Goal: Task Accomplishment & Management: Manage account settings

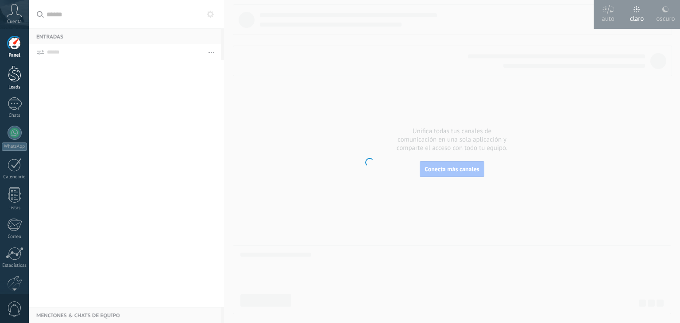
click at [15, 72] on div at bounding box center [14, 74] width 13 height 16
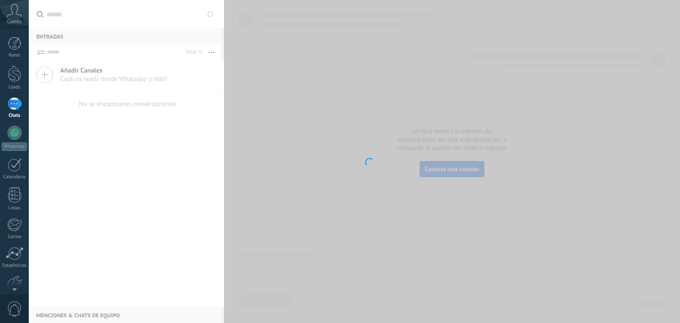
click at [16, 107] on div at bounding box center [15, 103] width 14 height 13
click at [19, 103] on div at bounding box center [15, 103] width 14 height 13
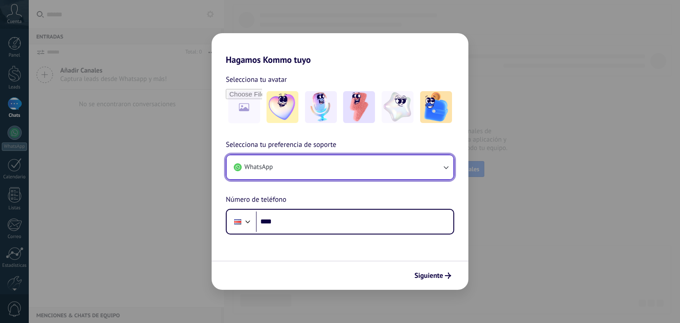
click at [443, 172] on button "WhatsApp" at bounding box center [340, 167] width 227 height 24
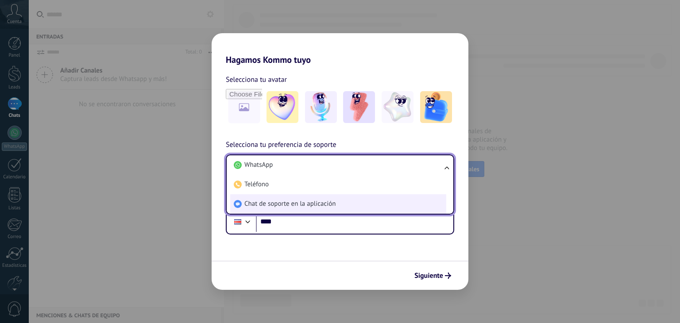
click at [354, 206] on li "Chat de soporte en la aplicación" at bounding box center [338, 203] width 216 height 19
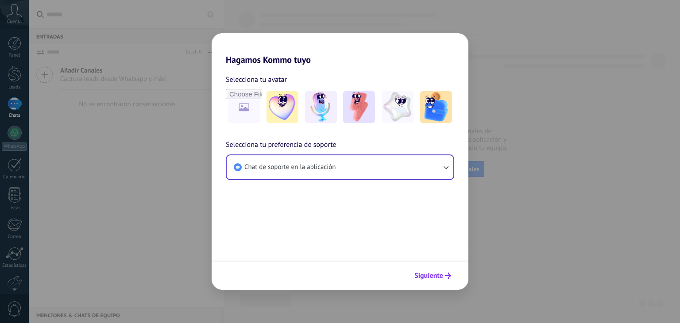
click at [428, 274] on span "Siguiente" at bounding box center [428, 276] width 29 height 6
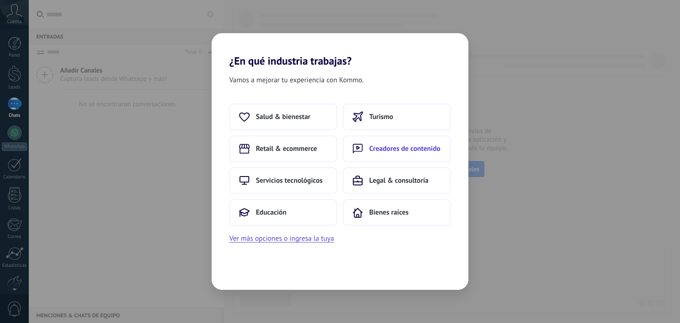
click at [389, 150] on span "Creadores de contenido" at bounding box center [404, 148] width 71 height 9
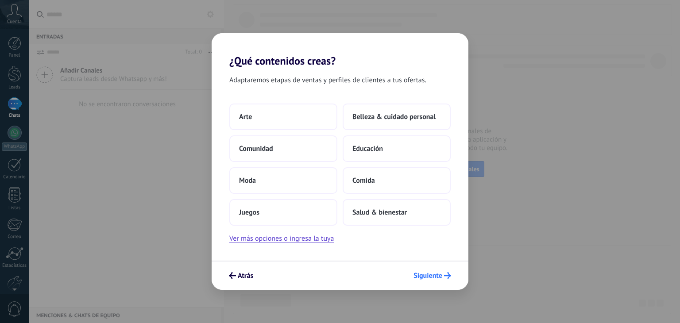
click at [439, 279] on span "Siguiente" at bounding box center [427, 276] width 29 height 6
click at [375, 152] on span "Educación" at bounding box center [367, 148] width 31 height 9
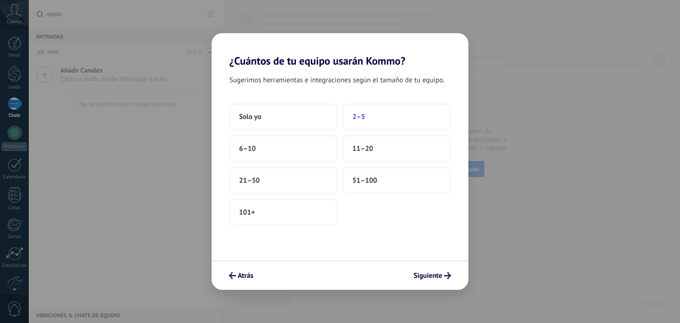
click at [365, 120] on button "2–5" at bounding box center [397, 117] width 108 height 27
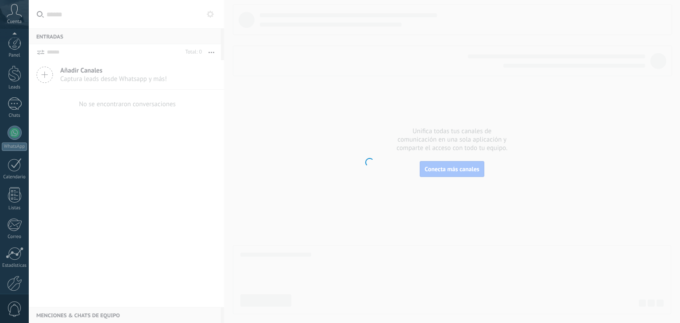
scroll to position [45, 0]
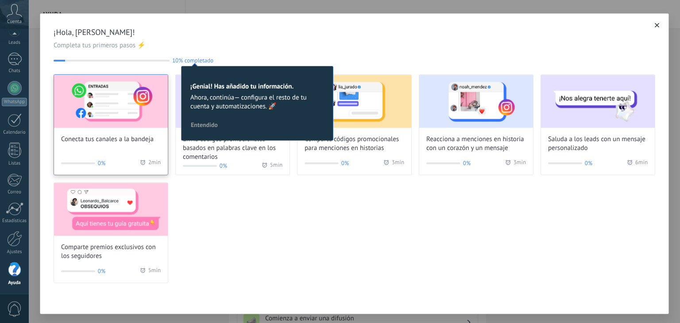
click at [114, 118] on img at bounding box center [111, 101] width 114 height 53
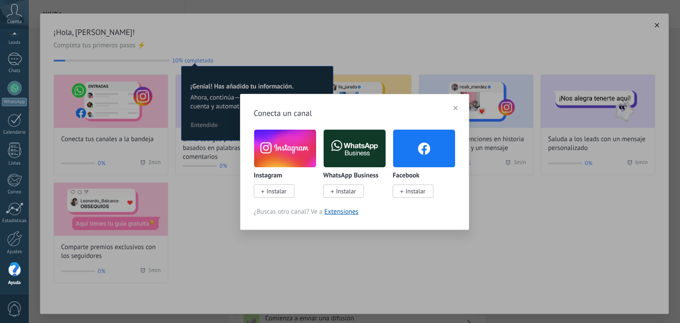
click at [270, 192] on span "Instalar" at bounding box center [276, 191] width 20 height 8
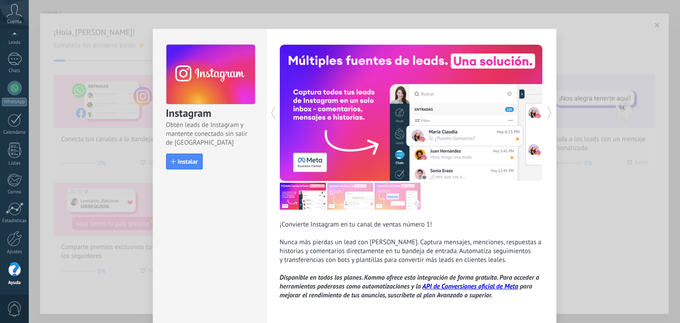
click at [548, 114] on icon at bounding box center [549, 112] width 4 height 13
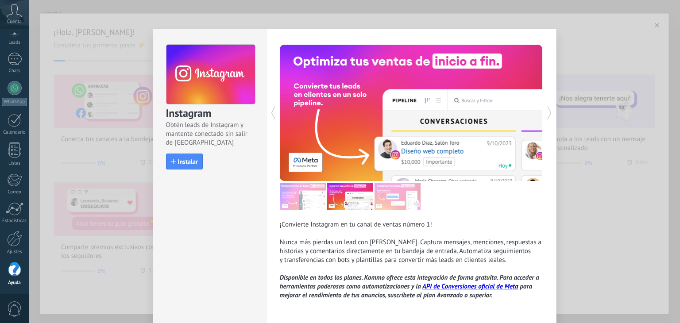
click at [548, 114] on icon at bounding box center [549, 112] width 4 height 13
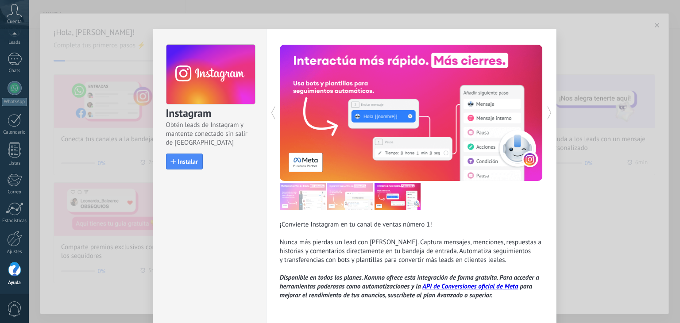
click at [548, 114] on icon at bounding box center [549, 112] width 4 height 13
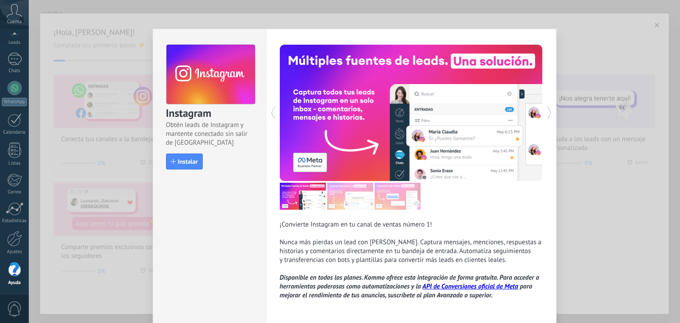
click at [548, 114] on icon at bounding box center [549, 112] width 4 height 13
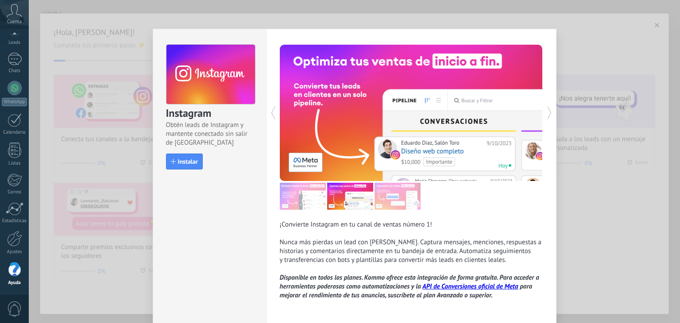
drag, startPoint x: 548, startPoint y: 114, endPoint x: 628, endPoint y: 61, distance: 96.1
click at [628, 61] on div "Instagram Obtén leads de Instagram y mantente conectado sin salir de Kommo Inst…" at bounding box center [354, 161] width 651 height 323
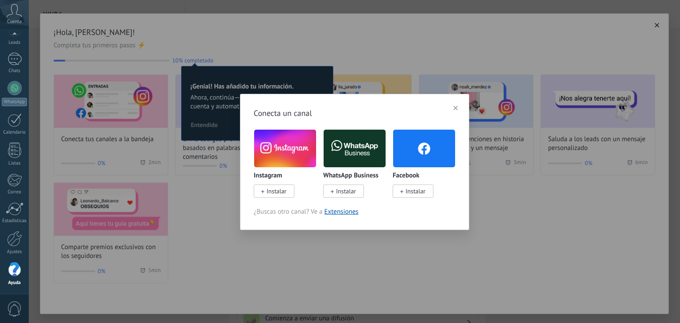
click at [289, 159] on img at bounding box center [285, 148] width 62 height 42
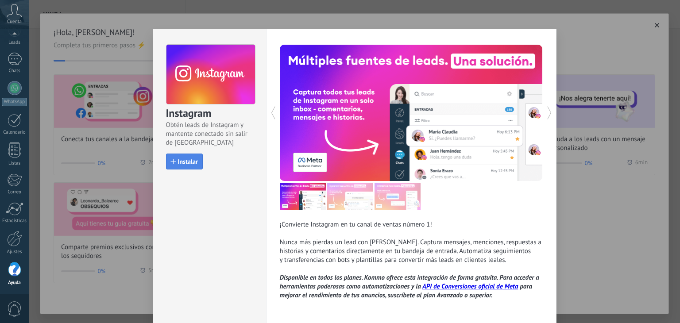
click at [189, 155] on button "Instalar" at bounding box center [184, 162] width 37 height 16
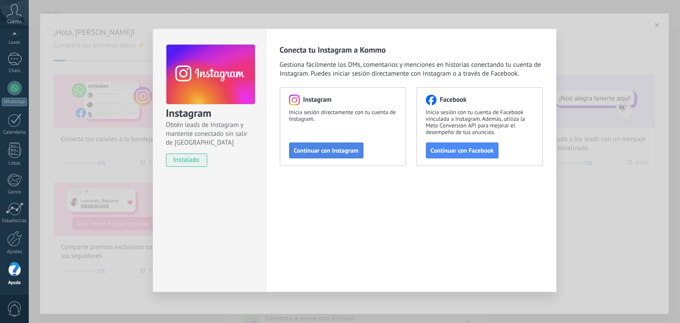
click at [324, 156] on button "Continuar con Instagram" at bounding box center [326, 151] width 74 height 16
click at [350, 28] on div "Instagram Obtén leads de Instagram y mantente conectado sin salir de Kommo inst…" at bounding box center [354, 161] width 651 height 323
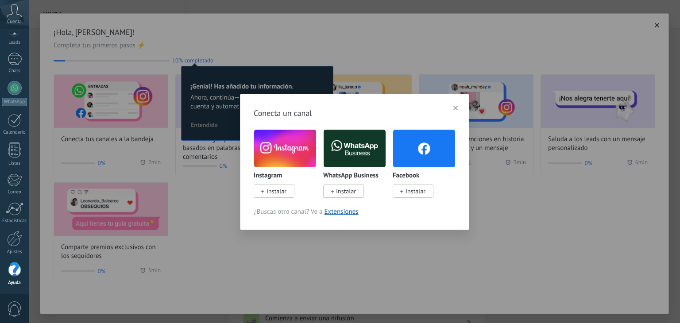
click at [343, 195] on span "Instalar" at bounding box center [346, 191] width 20 height 8
click at [331, 191] on icon at bounding box center [332, 192] width 3 height 4
click at [345, 149] on img at bounding box center [355, 148] width 62 height 42
click at [338, 191] on span "Instalar" at bounding box center [346, 191] width 20 height 8
click at [331, 192] on icon at bounding box center [332, 192] width 3 height 4
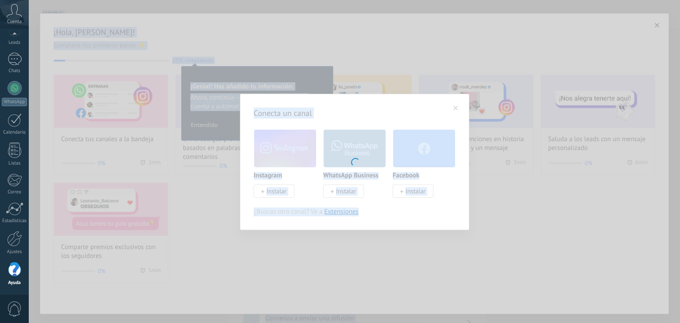
click at [330, 192] on body ".abccls-1,.abccls-2{fill-rule:evenodd}.abccls-2{fill:#fff} .abfcls-1{fill:none}…" at bounding box center [340, 161] width 680 height 323
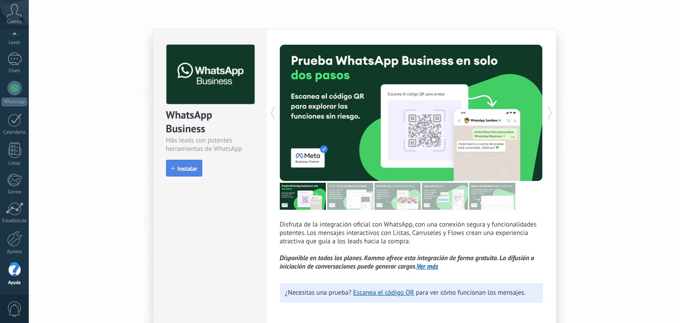
click at [188, 168] on span "Instalar" at bounding box center [187, 169] width 20 height 6
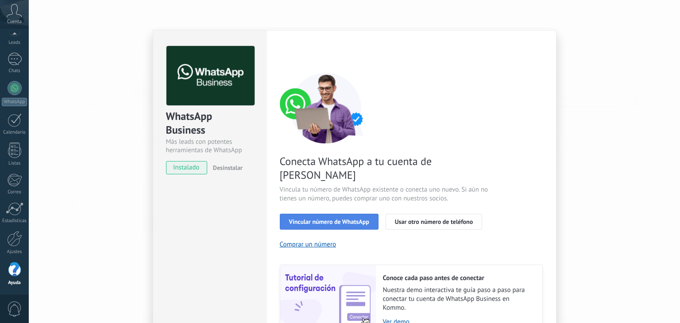
click at [314, 219] on span "Vincular número de WhatsApp" at bounding box center [329, 222] width 80 height 6
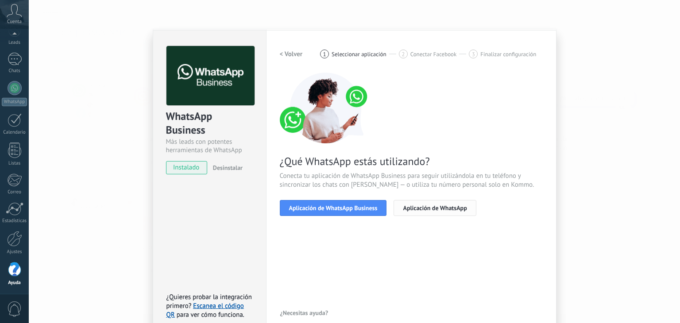
click at [418, 209] on span "Aplicación de WhatsApp" at bounding box center [435, 208] width 64 height 6
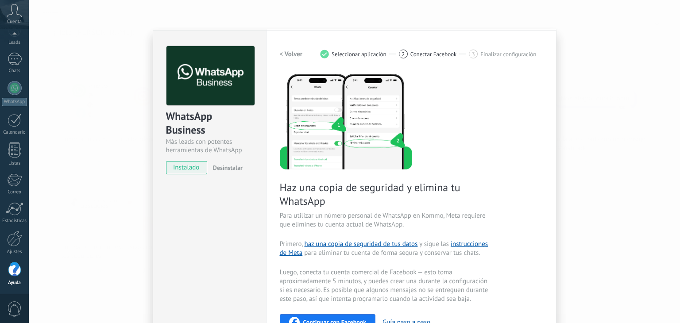
click at [479, 58] on div "3 Finalizar configuración" at bounding box center [502, 54] width 67 height 9
click at [359, 143] on img at bounding box center [346, 121] width 132 height 97
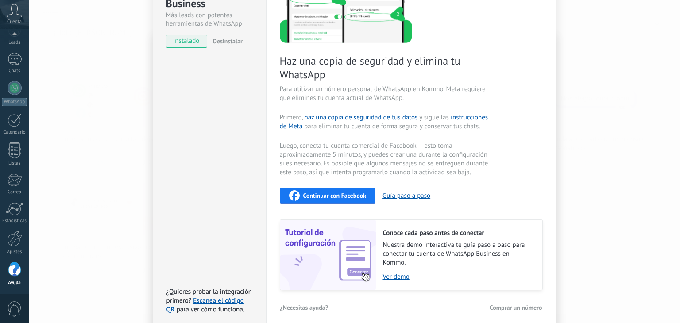
scroll to position [133, 0]
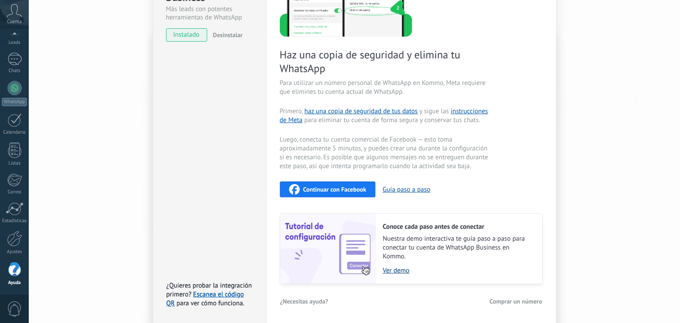
click at [400, 269] on link "Ver demo" at bounding box center [458, 270] width 150 height 8
click at [223, 293] on link "Escanea el código QR" at bounding box center [204, 298] width 77 height 17
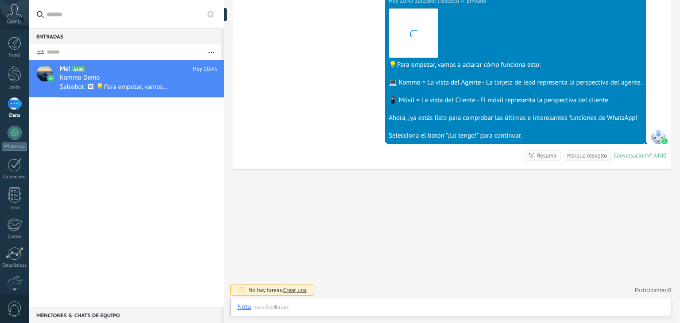
scroll to position [13, 0]
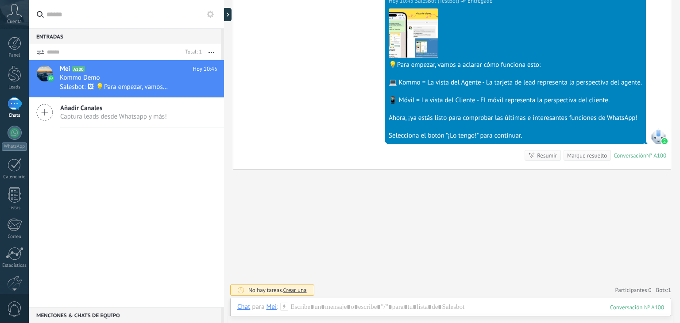
drag, startPoint x: 679, startPoint y: 212, endPoint x: 678, endPoint y: 190, distance: 21.8
click at [678, 190] on div "Buscar Carga más Hoy Hoy Creación: 2 eventos Expandir Hoy 10:45 Mei ¡Hola! Esto…" at bounding box center [452, 161] width 456 height 323
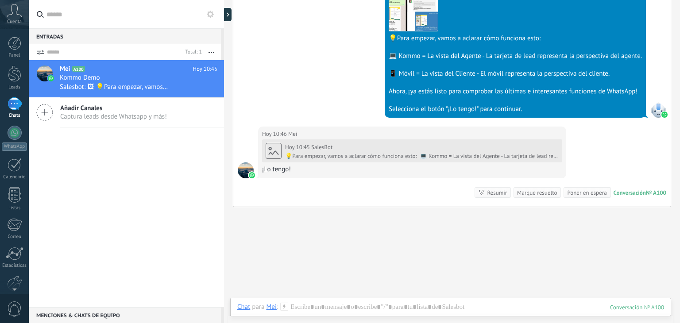
scroll to position [365, 0]
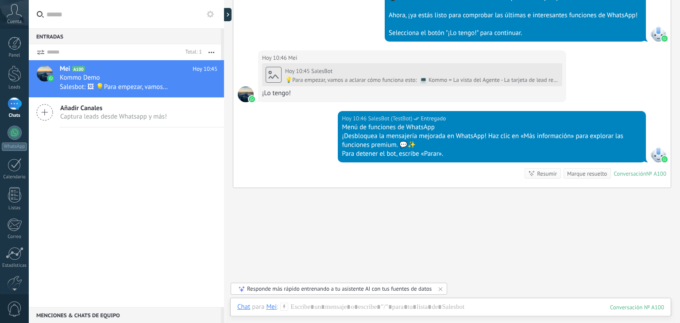
click at [330, 289] on div "Responde más rápido entrenando a tu asistente AI con tus fuentes de datos" at bounding box center [339, 289] width 185 height 8
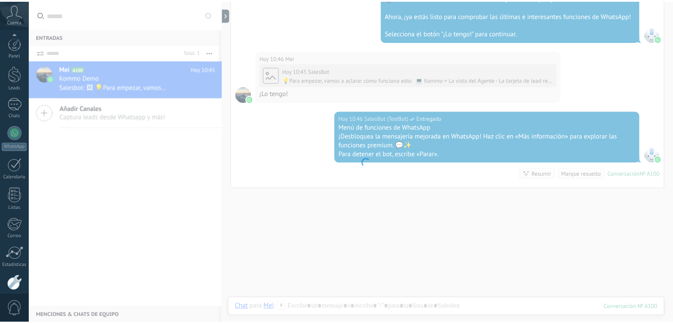
scroll to position [45, 0]
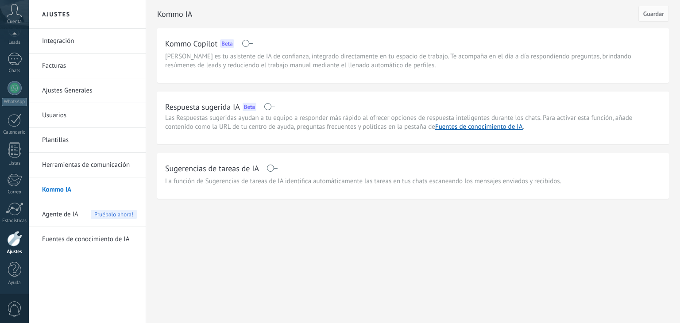
click at [226, 58] on span "Kommo Copilot es tu asistente de IA de confianza, integrado directamente en tu …" at bounding box center [413, 61] width 496 height 18
click at [265, 109] on span at bounding box center [269, 106] width 11 height 7
drag, startPoint x: 273, startPoint y: 108, endPoint x: 259, endPoint y: 108, distance: 13.7
click at [259, 108] on div "Respuesta sugerida IA Beta" at bounding box center [413, 107] width 496 height 14
click at [263, 107] on div "Respuesta sugerida IA Beta" at bounding box center [413, 107] width 496 height 14
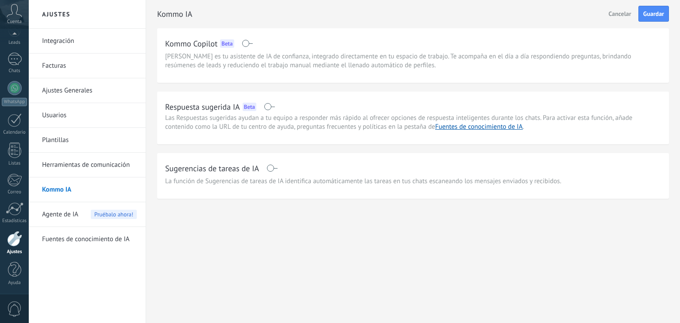
click at [266, 107] on span at bounding box center [269, 106] width 11 height 7
click at [274, 108] on span at bounding box center [269, 106] width 11 height 7
click at [274, 167] on span at bounding box center [271, 168] width 11 height 7
click at [648, 20] on button "Guardar" at bounding box center [653, 14] width 31 height 16
click at [47, 39] on link "Integración" at bounding box center [89, 41] width 95 height 25
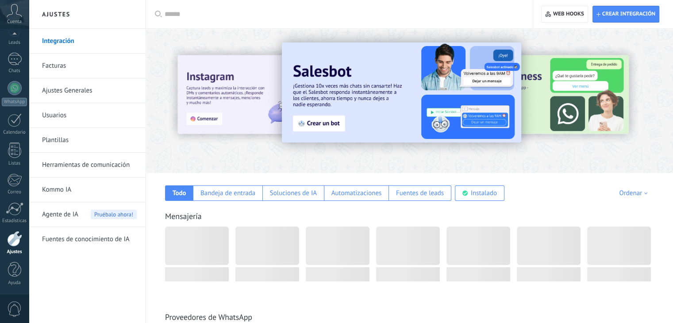
click at [107, 210] on span "Pruébalo ahora!" at bounding box center [114, 214] width 46 height 9
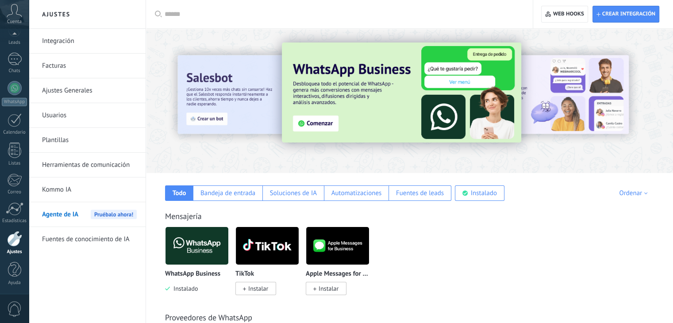
click at [323, 123] on img at bounding box center [401, 92] width 239 height 100
click at [392, 125] on img at bounding box center [401, 92] width 239 height 100
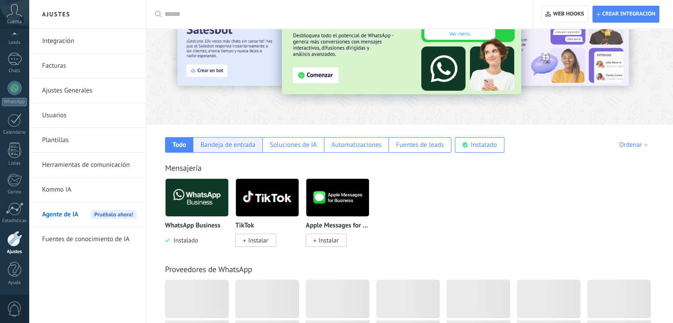
click at [227, 144] on div "Bandeja de entrada" at bounding box center [227, 145] width 55 height 8
click at [243, 147] on div "Bandeja de entrada" at bounding box center [227, 145] width 55 height 8
click at [364, 143] on div "Automatizaciones" at bounding box center [357, 145] width 50 height 8
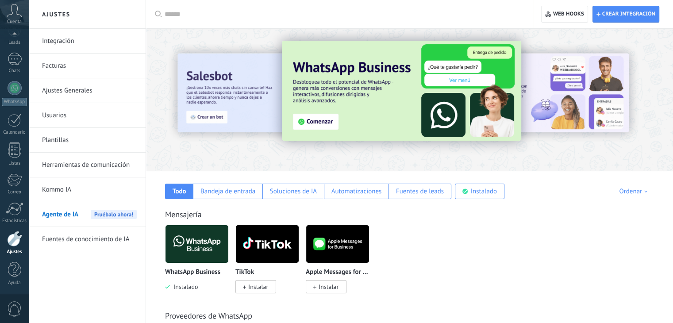
scroll to position [0, 0]
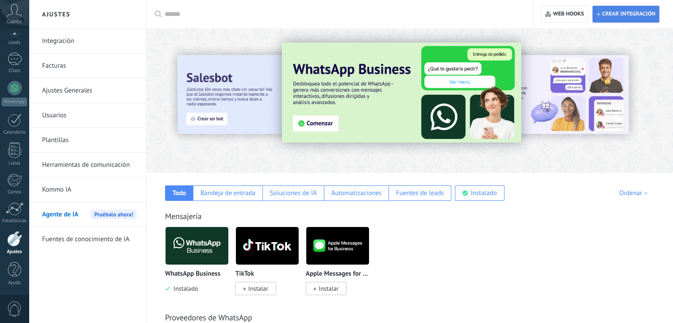
click at [628, 13] on span "Crear integración" at bounding box center [628, 14] width 53 height 7
click at [615, 15] on span "Crear integración" at bounding box center [628, 14] width 53 height 7
click at [599, 14] on icon "button" at bounding box center [599, 14] width 4 height 4
click at [577, 15] on span "Web hooks 0" at bounding box center [568, 14] width 31 height 7
click at [625, 12] on span "Crear integración" at bounding box center [628, 14] width 53 height 7
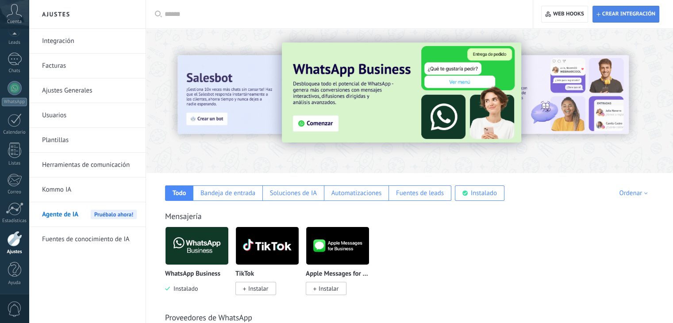
click at [625, 12] on span "Crear integración" at bounding box center [628, 14] width 53 height 7
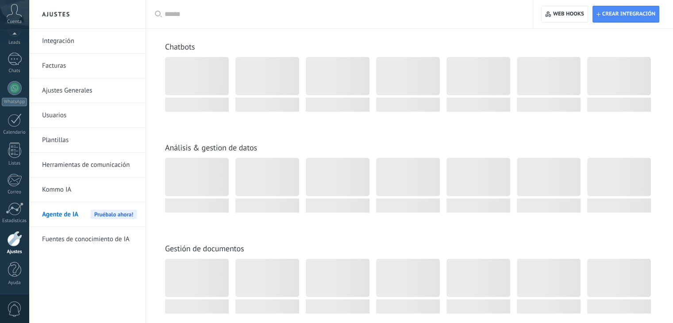
scroll to position [1754, 0]
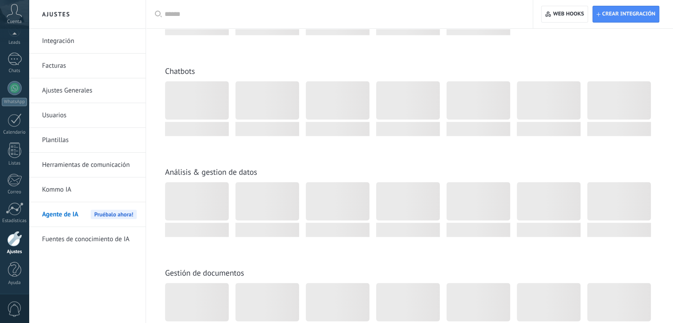
click at [179, 101] on div at bounding box center [197, 100] width 64 height 39
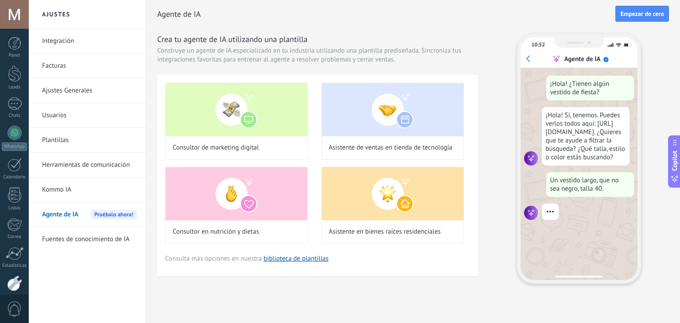
click at [676, 82] on div "Agente de IA Empezar de cero Crea tu agente de IA utilizando una plantilla Cons…" at bounding box center [413, 156] width 534 height 312
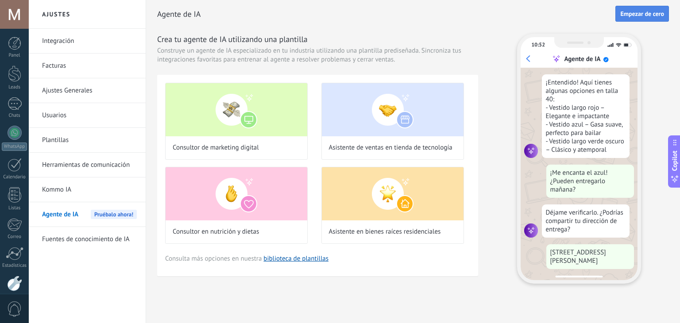
scroll to position [163, 0]
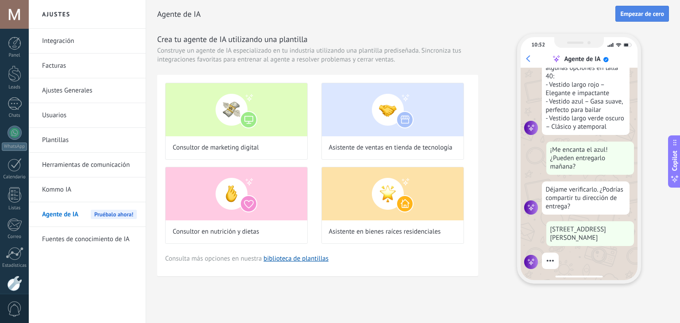
click at [635, 19] on button "Empezar de cero" at bounding box center [642, 14] width 54 height 16
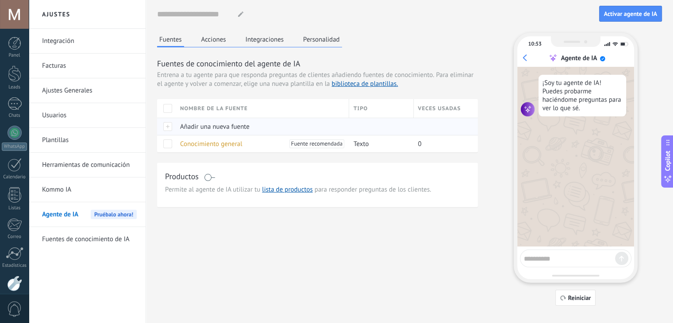
click at [167, 126] on div at bounding box center [166, 126] width 19 height 17
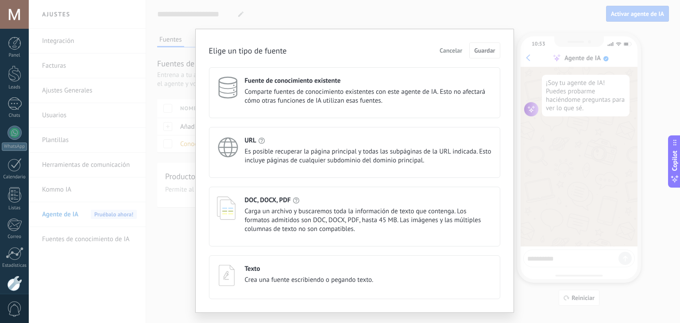
click at [275, 204] on div "DOC, DOCX, PDF Carga un archivo y buscaremos toda la información de texto que c…" at bounding box center [368, 215] width 247 height 38
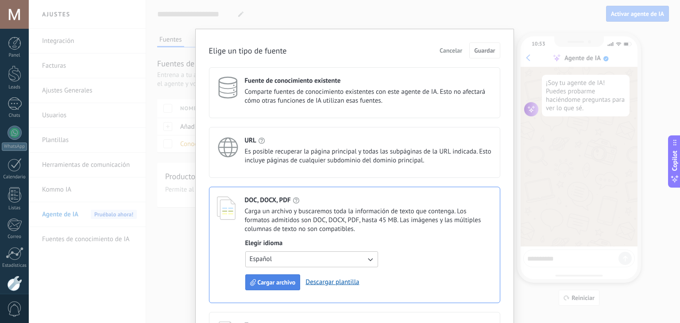
click at [287, 281] on span "Cargar archivo" at bounding box center [277, 282] width 38 height 6
click at [285, 284] on span "Cargar archivo" at bounding box center [277, 282] width 38 height 6
click at [455, 57] on button "Cancelar" at bounding box center [451, 50] width 31 height 13
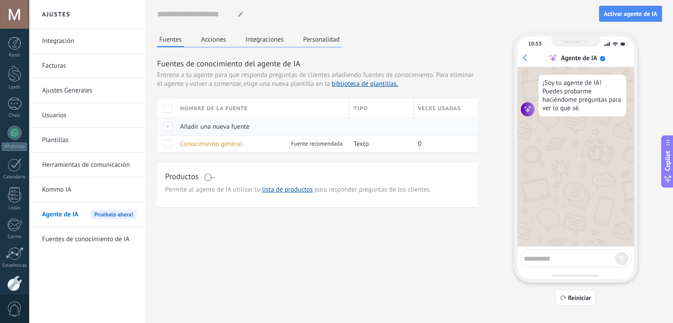
click at [166, 129] on div at bounding box center [166, 126] width 19 height 17
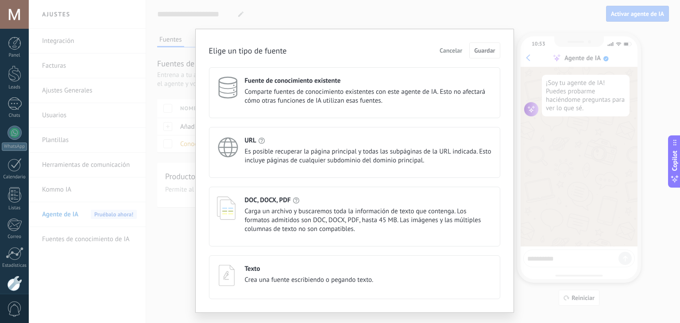
click at [254, 272] on h4 "Texto" at bounding box center [252, 269] width 15 height 8
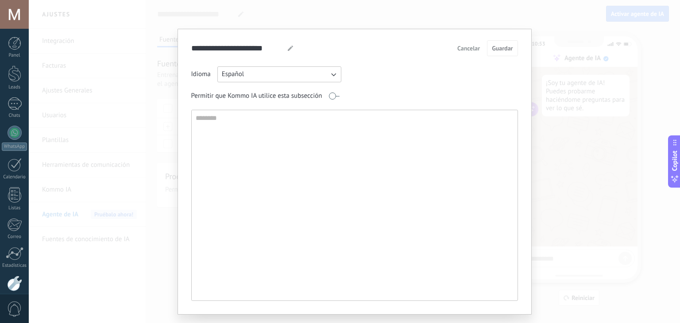
click at [216, 145] on textarea at bounding box center [354, 205] width 324 height 190
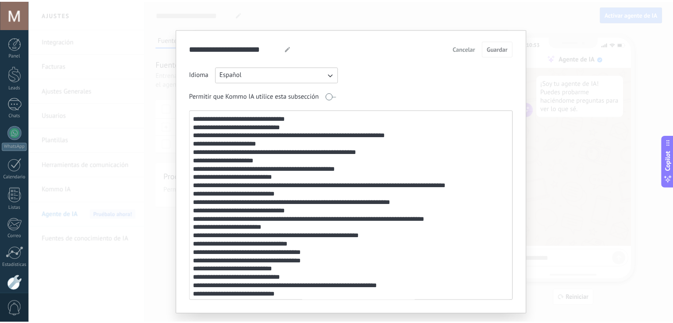
scroll to position [351, 0]
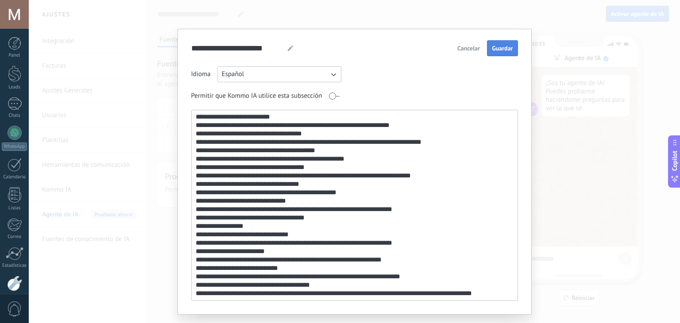
type textarea "**********"
click at [501, 53] on button "Guardar" at bounding box center [502, 48] width 31 height 16
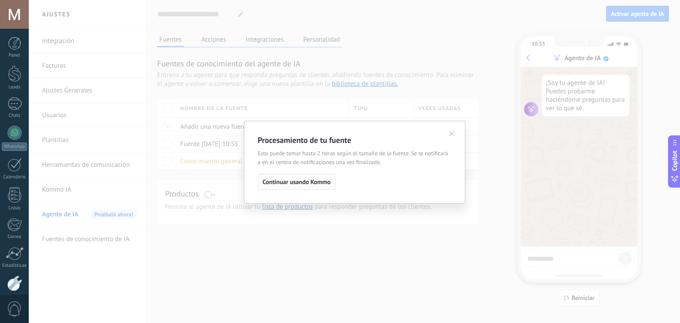
click at [297, 185] on span "Continuar usando Kommo" at bounding box center [296, 182] width 68 height 6
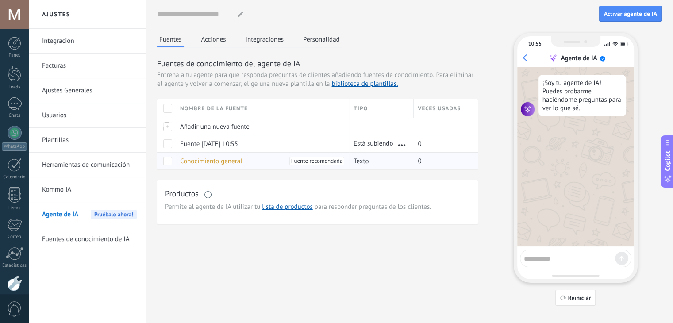
click at [321, 164] on span "Fuente recomendada" at bounding box center [316, 161] width 51 height 9
click at [359, 162] on span "Texto" at bounding box center [361, 161] width 15 height 8
click at [308, 164] on span "Fuente recomendada" at bounding box center [316, 161] width 51 height 9
click at [297, 161] on span "Fuente recomendada" at bounding box center [316, 161] width 51 height 9
click at [165, 161] on span at bounding box center [167, 161] width 9 height 9
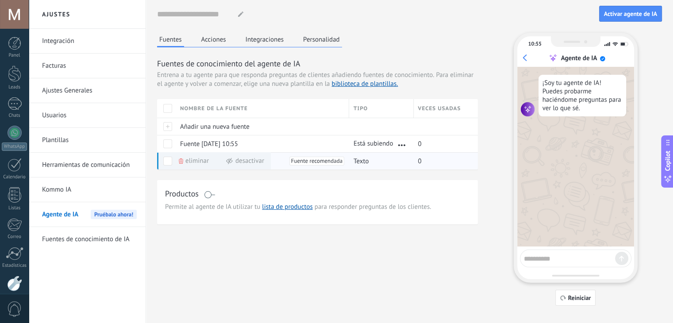
click at [310, 162] on span "Fuente recomendada" at bounding box center [316, 161] width 51 height 9
click at [162, 158] on div "Eliminar Desactivar" at bounding box center [212, 160] width 116 height 17
click at [165, 160] on span at bounding box center [167, 161] width 9 height 9
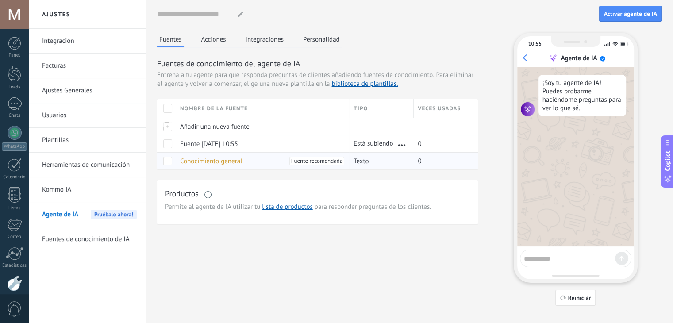
click at [165, 160] on span at bounding box center [167, 161] width 9 height 9
click at [548, 253] on textarea at bounding box center [569, 257] width 91 height 11
type textarea "*"
click at [548, 254] on textarea "*" at bounding box center [569, 257] width 91 height 11
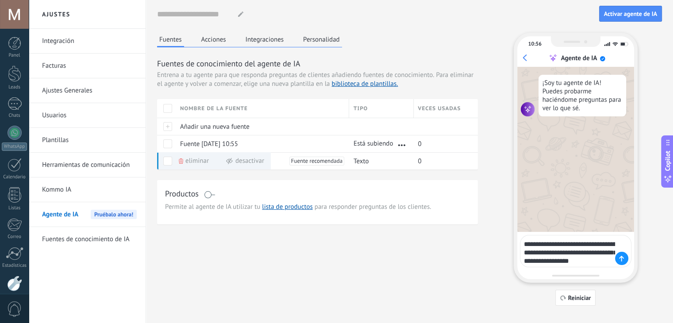
type textarea "**********"
click at [621, 261] on icon at bounding box center [621, 259] width 5 height 6
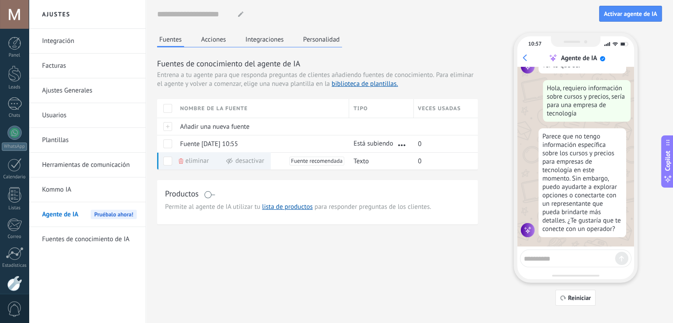
scroll to position [46, 0]
click at [536, 257] on textarea at bounding box center [569, 257] width 91 height 11
type textarea "*"
type textarea "**********"
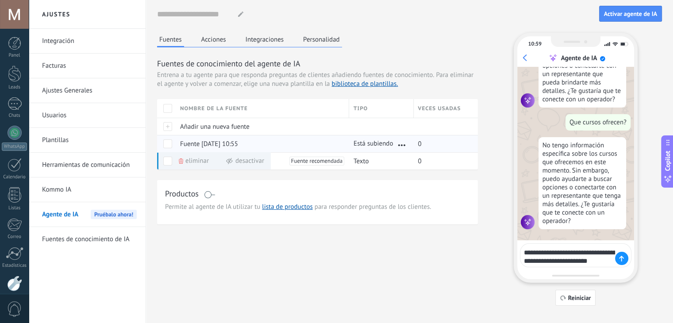
scroll to position [183, 0]
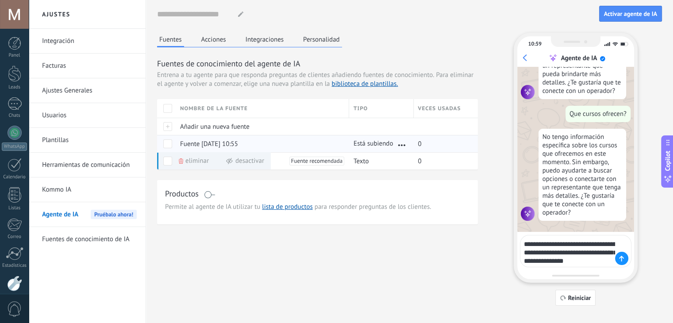
type textarea "**********"
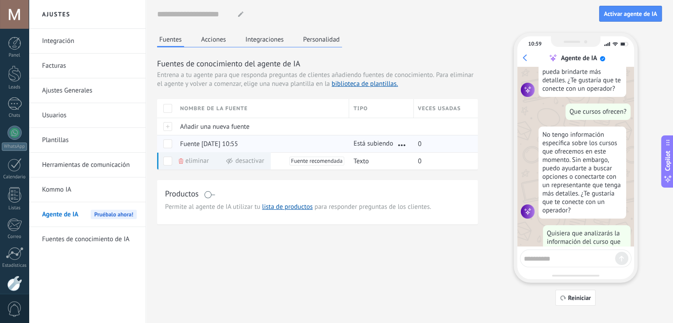
scroll to position [218, 0]
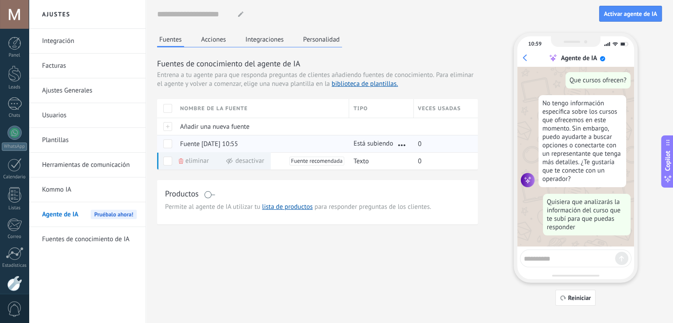
click at [389, 137] on div "Está subiendo" at bounding box center [379, 143] width 60 height 17
click at [168, 146] on span at bounding box center [167, 143] width 9 height 9
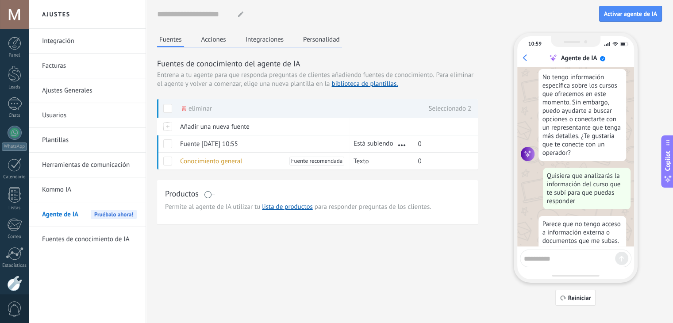
scroll to position [317, 0]
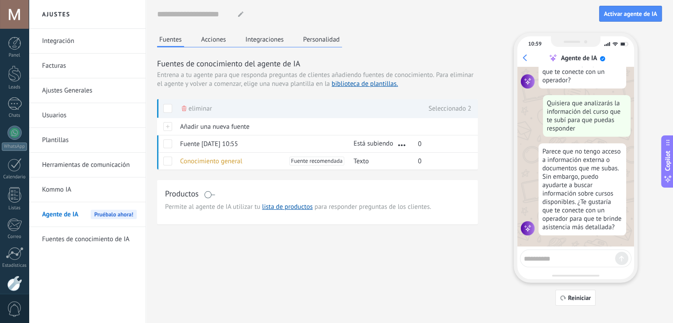
click at [559, 256] on textarea at bounding box center [569, 257] width 91 height 11
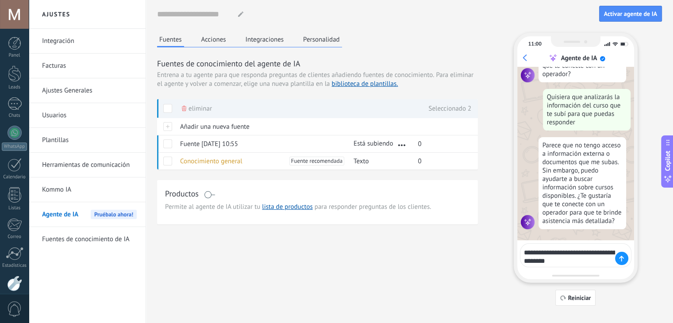
type textarea "**********"
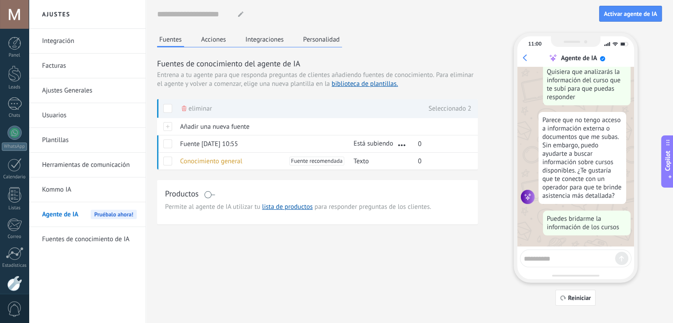
scroll to position [372, 0]
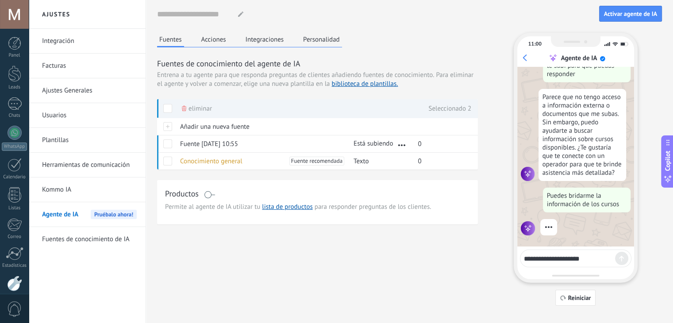
click at [606, 259] on textarea "**********" at bounding box center [569, 257] width 91 height 11
type textarea "**********"
click at [216, 43] on button "Acciones" at bounding box center [213, 39] width 29 height 13
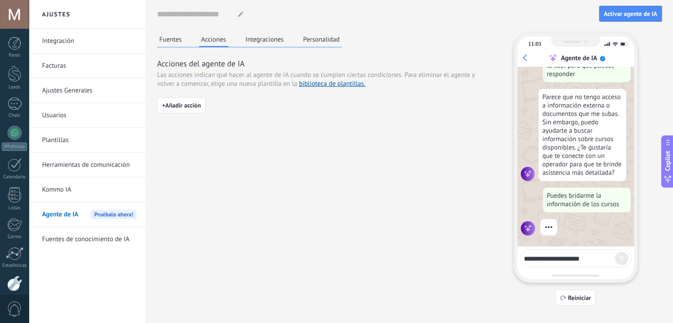
click at [261, 41] on button "Integraciones" at bounding box center [264, 39] width 43 height 13
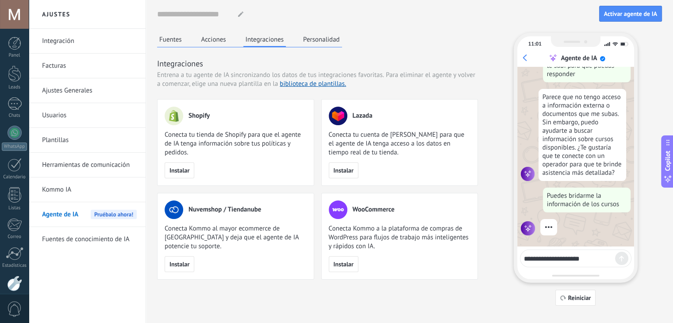
click at [303, 42] on button "Personalidad" at bounding box center [321, 39] width 41 height 13
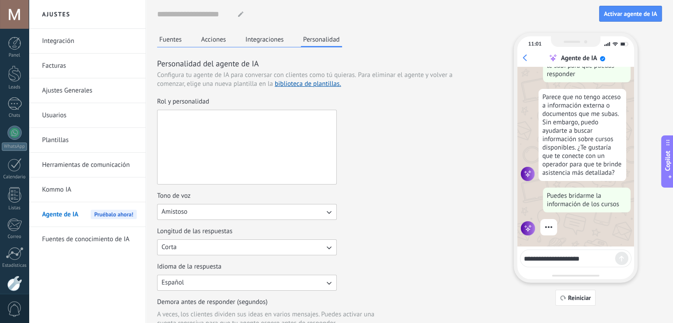
click at [173, 117] on textarea "Rol y personalidad" at bounding box center [246, 147] width 177 height 74
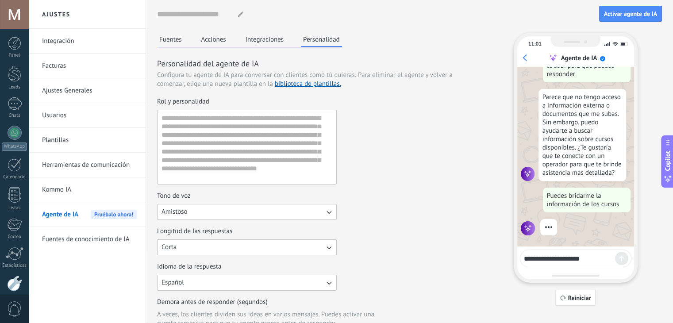
click at [382, 131] on div "Rol y personalidad" at bounding box center [317, 140] width 321 height 87
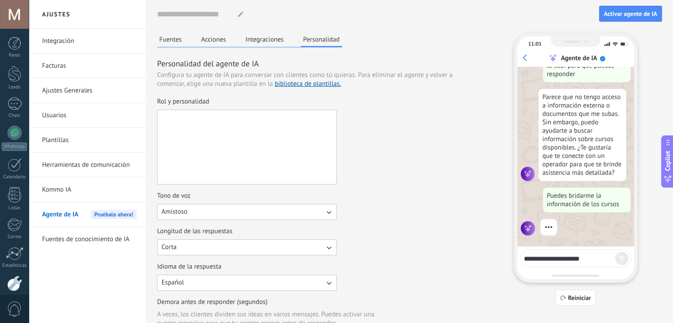
drag, startPoint x: 161, startPoint y: 116, endPoint x: 181, endPoint y: 118, distance: 20.0
click at [181, 118] on textarea "Rol y personalidad" at bounding box center [246, 147] width 177 height 74
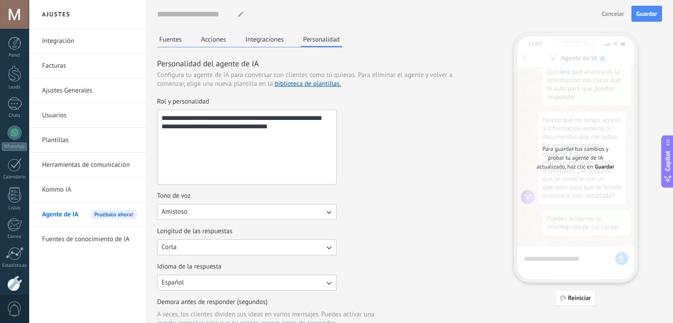
scroll to position [349, 0]
type textarea "**********"
click at [322, 251] on button "Corta" at bounding box center [247, 247] width 180 height 16
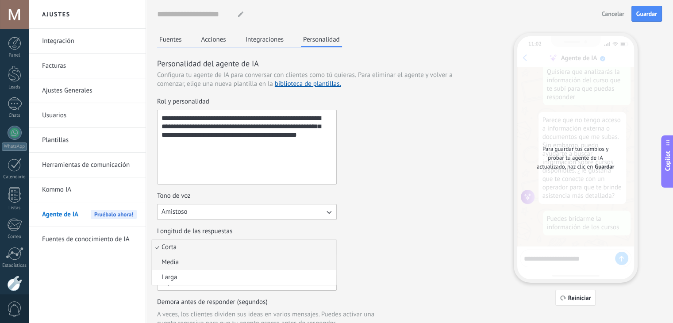
click at [300, 258] on li "Media" at bounding box center [244, 262] width 185 height 15
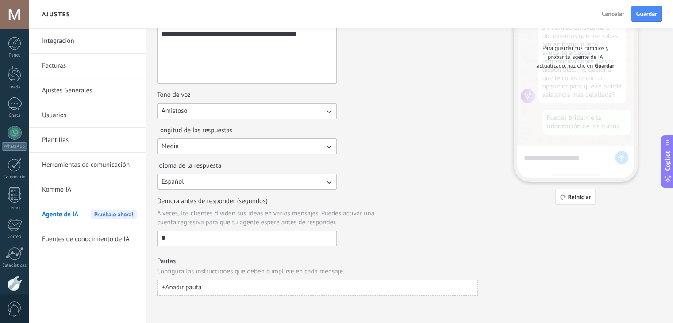
scroll to position [100, 0]
click at [173, 239] on input "*" at bounding box center [247, 238] width 179 height 14
type input "*"
click at [207, 287] on button "+ Añadir pauta" at bounding box center [317, 288] width 321 height 16
type input "**********"
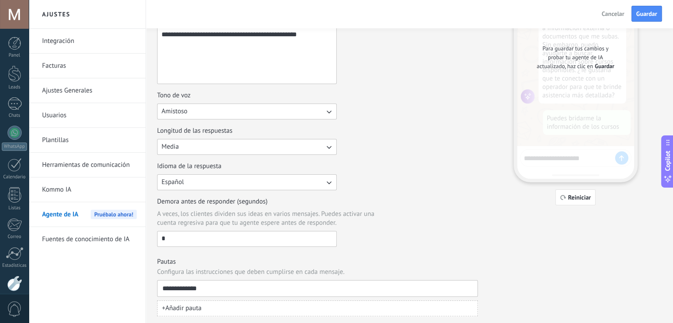
click at [203, 310] on button "+ Añadir pauta" at bounding box center [317, 309] width 321 height 16
type input "**********"
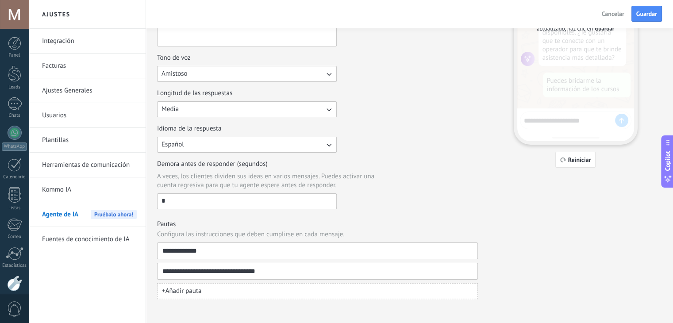
scroll to position [142, 0]
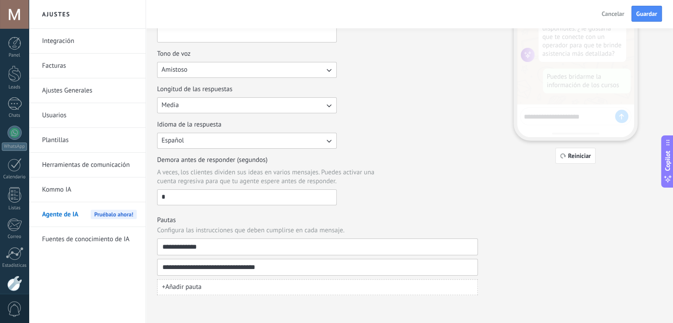
click at [234, 282] on button "+ Añadir pauta" at bounding box center [317, 287] width 321 height 16
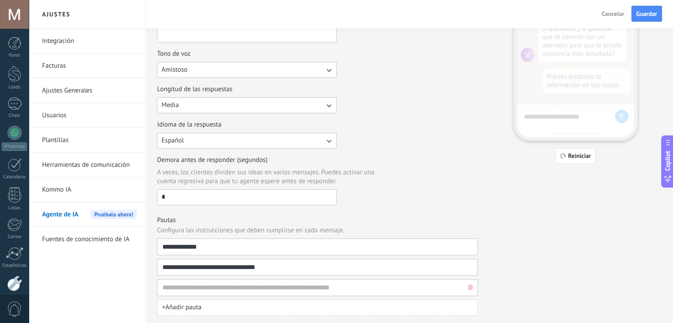
click at [231, 283] on input at bounding box center [314, 288] width 304 height 16
type input "*"
type input "*******"
click at [217, 303] on button "+ Añadir pauta" at bounding box center [317, 308] width 321 height 16
type input "**********"
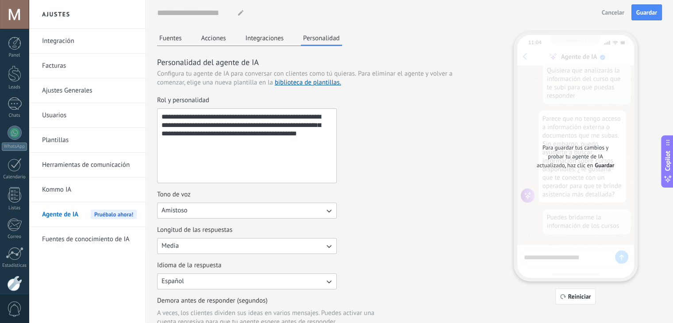
scroll to position [0, 0]
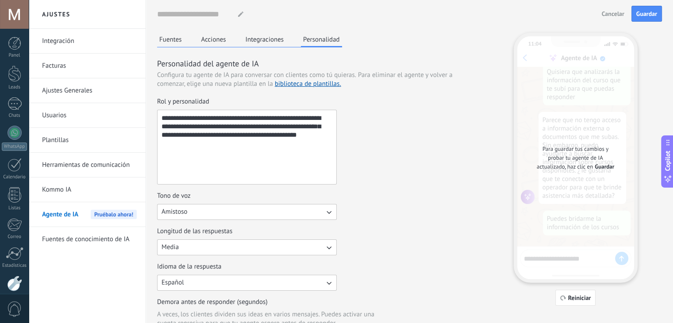
click at [266, 42] on button "Integraciones" at bounding box center [264, 39] width 43 height 13
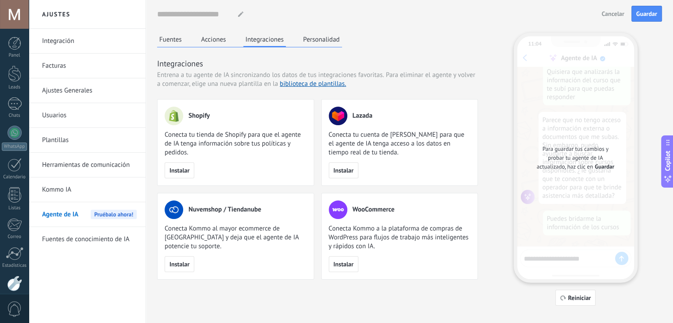
click at [213, 38] on button "Acciones" at bounding box center [213, 39] width 29 height 13
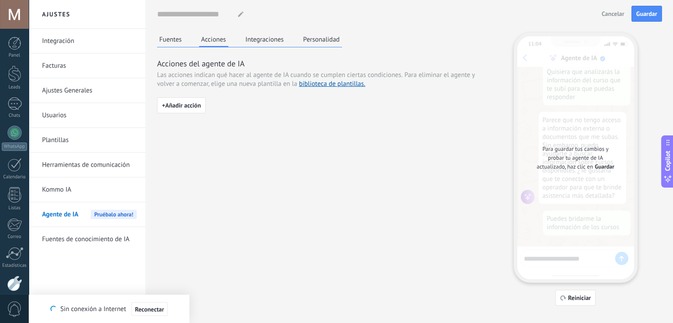
click at [181, 42] on button "Fuentes" at bounding box center [170, 39] width 27 height 13
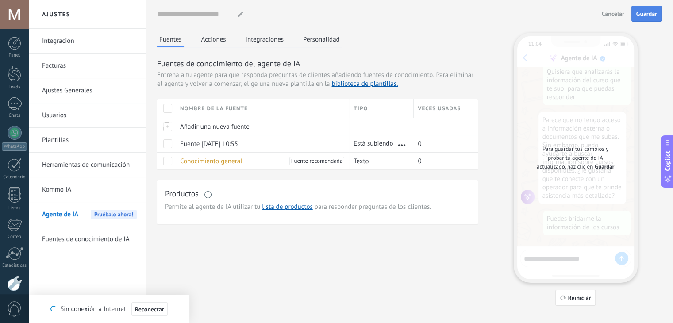
click at [654, 15] on span "Guardar" at bounding box center [646, 14] width 21 height 6
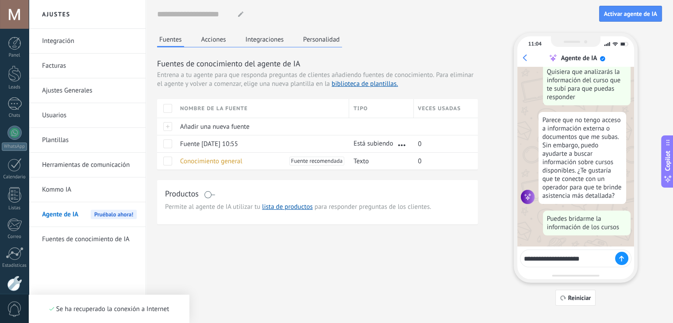
click at [621, 256] on use at bounding box center [622, 258] width 4 height 5
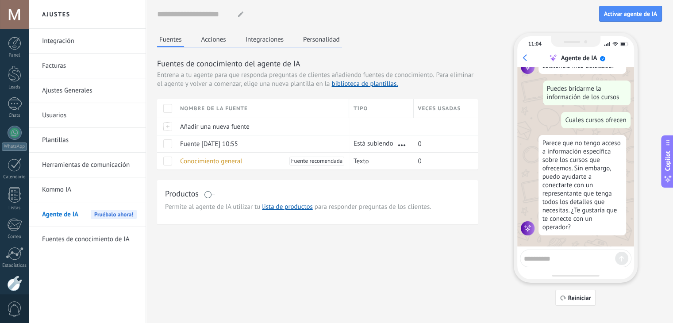
scroll to position [480, 0]
click at [586, 261] on textarea at bounding box center [569, 257] width 91 height 11
type textarea "**********"
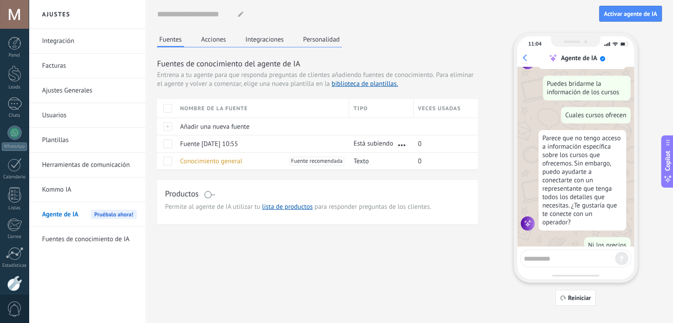
scroll to position [503, 0]
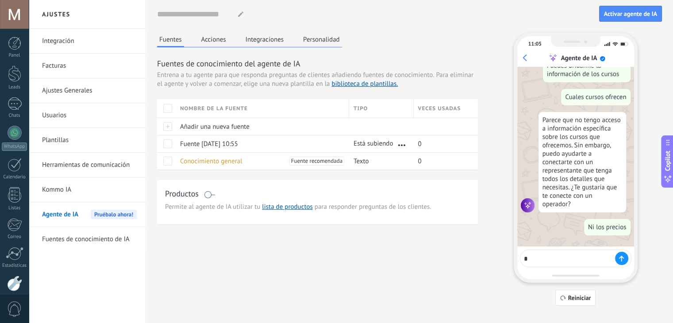
type textarea "**"
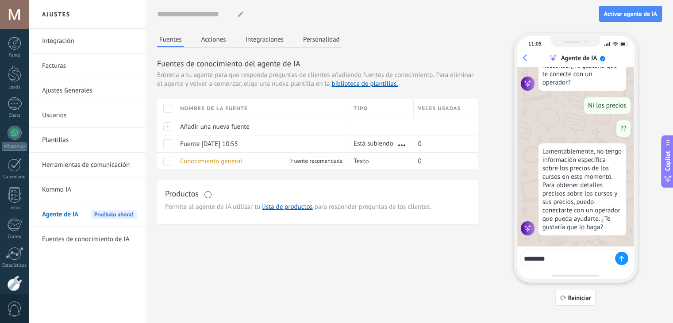
scroll to position [625, 0]
type textarea "*"
click at [577, 304] on button "Reiniciar" at bounding box center [575, 298] width 41 height 16
click at [371, 140] on span "Está subiendo" at bounding box center [373, 143] width 39 height 9
click at [168, 141] on span at bounding box center [167, 143] width 9 height 9
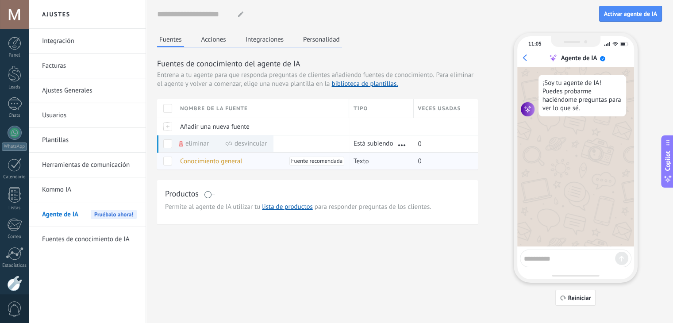
scroll to position [0, 0]
click at [566, 255] on textarea at bounding box center [569, 257] width 91 height 11
type textarea "**********"
click at [376, 144] on span "Está subiendo" at bounding box center [373, 143] width 39 height 9
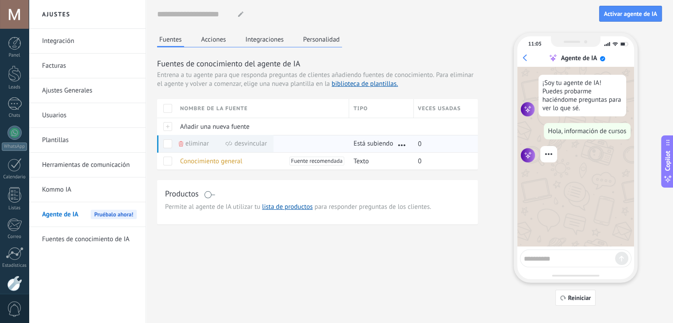
scroll to position [12, 0]
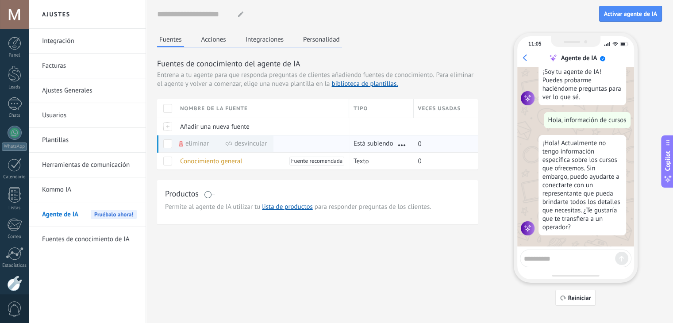
click at [166, 142] on span at bounding box center [167, 143] width 9 height 9
click at [209, 144] on span "Fuente [DATE] 10:55" at bounding box center [209, 144] width 58 height 8
click at [202, 123] on span "Añadir una nueva fuente" at bounding box center [214, 127] width 69 height 8
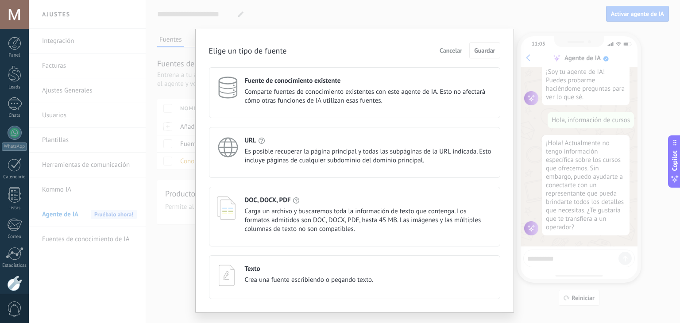
click at [258, 211] on span "Carga un archivo y buscaremos toda la información de texto que contenga. Los fo…" at bounding box center [368, 220] width 247 height 27
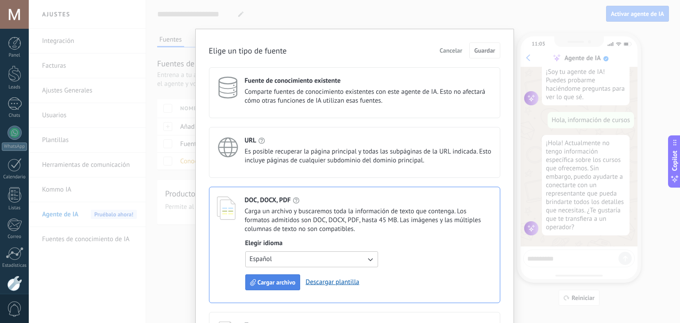
click at [277, 287] on button "Cargar archivo" at bounding box center [272, 282] width 55 height 16
click at [268, 282] on span "Cargar archivo" at bounding box center [277, 282] width 38 height 6
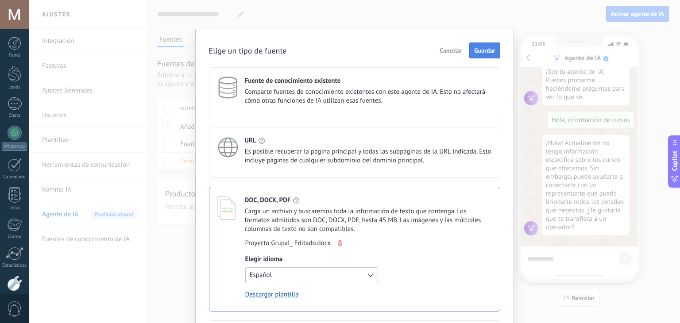
click at [478, 50] on span "Guardar" at bounding box center [484, 50] width 21 height 6
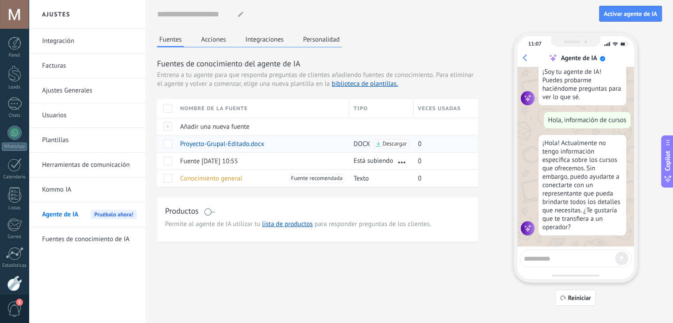
click at [168, 139] on span at bounding box center [167, 143] width 9 height 9
click at [551, 255] on textarea at bounding box center [569, 257] width 91 height 11
type textarea "********"
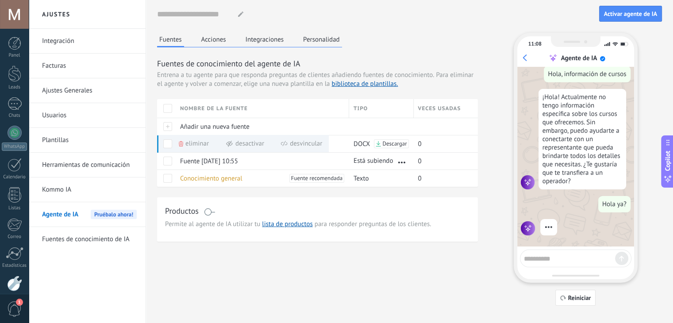
scroll to position [35, 0]
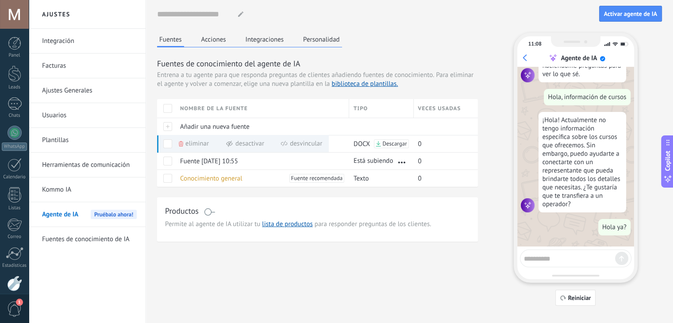
click at [551, 255] on textarea at bounding box center [569, 257] width 91 height 11
type textarea "*"
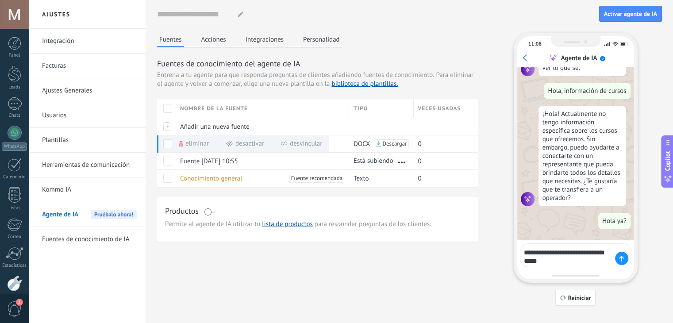
type textarea "**********"
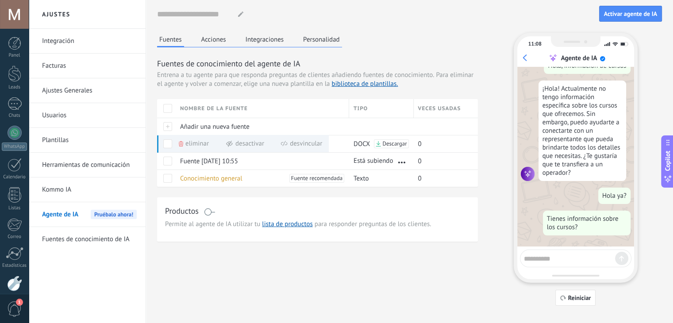
scroll to position [67, 0]
type textarea "*"
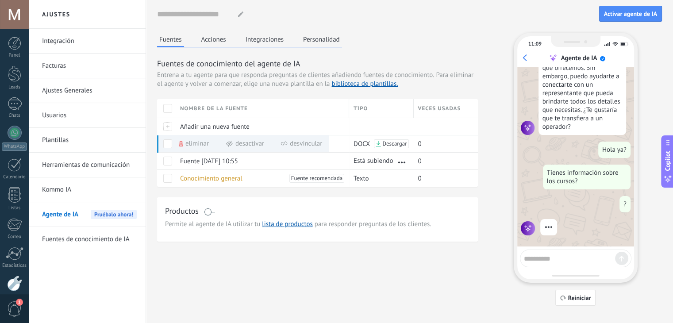
scroll to position [90, 0]
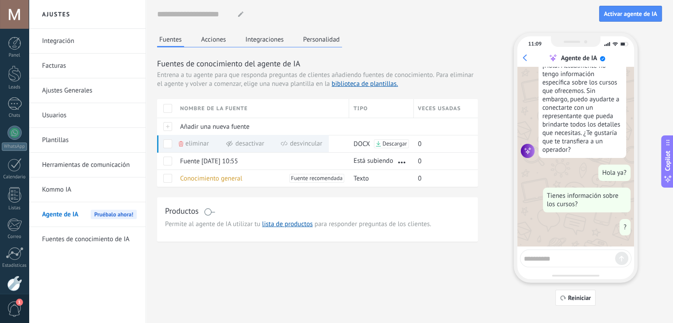
click at [551, 255] on textarea at bounding box center [569, 257] width 91 height 11
type textarea "**********"
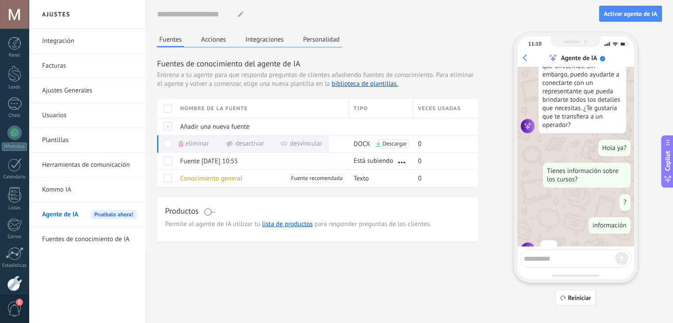
scroll to position [136, 0]
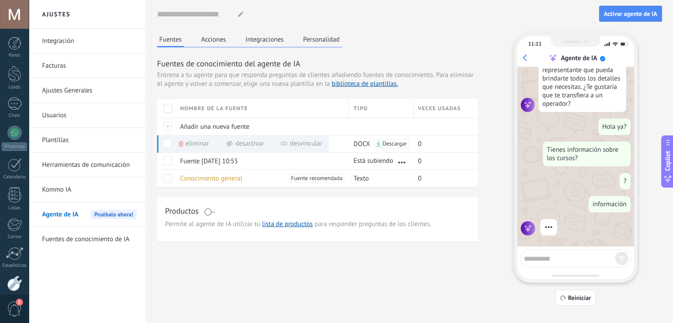
click at [540, 258] on textarea at bounding box center [569, 257] width 91 height 11
type textarea "********"
click at [166, 142] on span at bounding box center [167, 143] width 9 height 9
click at [381, 144] on icon at bounding box center [378, 143] width 5 height 5
click at [549, 257] on textarea "********" at bounding box center [569, 257] width 91 height 11
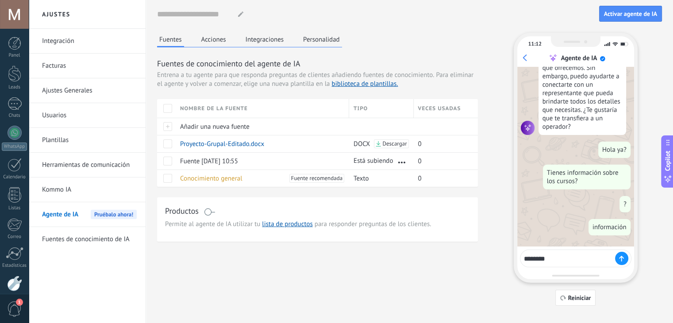
scroll to position [113, 0]
click at [549, 257] on textarea "********" at bounding box center [569, 257] width 91 height 11
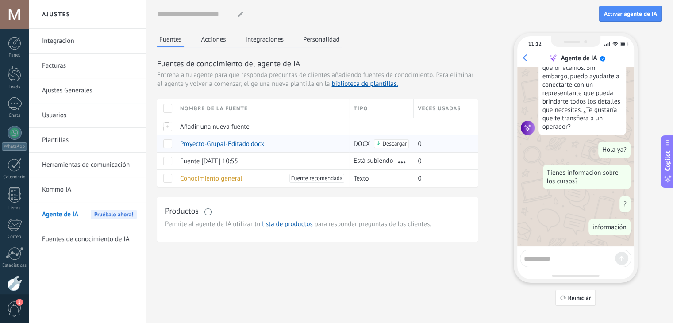
click at [166, 141] on span at bounding box center [167, 143] width 9 height 9
click at [579, 258] on textarea at bounding box center [569, 257] width 91 height 11
type textarea "**********"
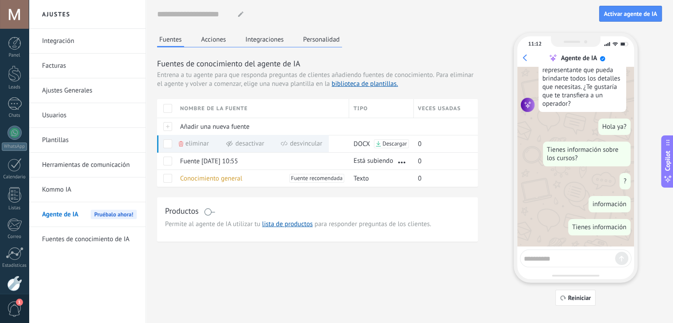
scroll to position [136, 0]
type textarea "**"
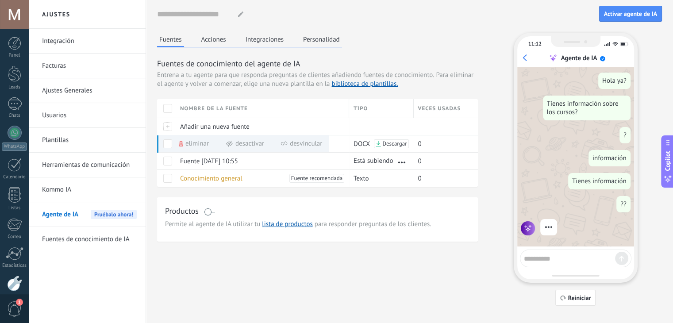
scroll to position [159, 0]
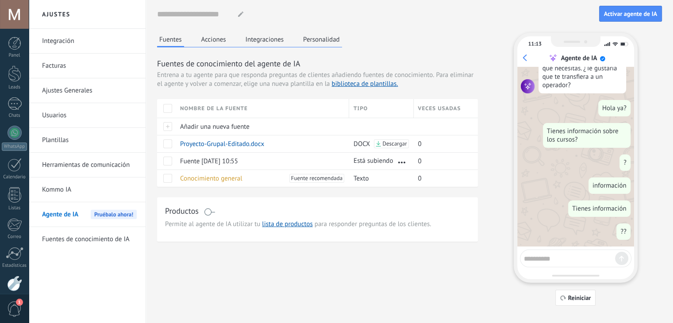
scroll to position [159, 0]
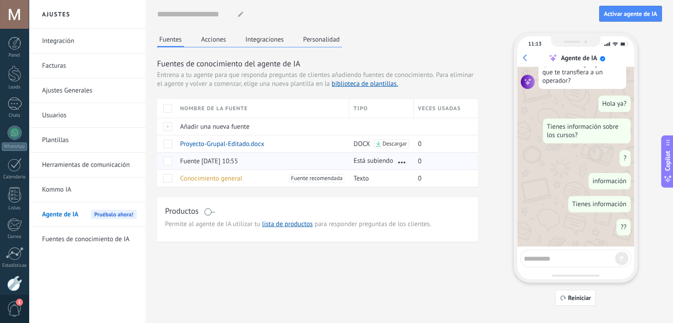
click at [165, 162] on span at bounding box center [167, 161] width 9 height 9
click at [167, 143] on span at bounding box center [167, 143] width 9 height 9
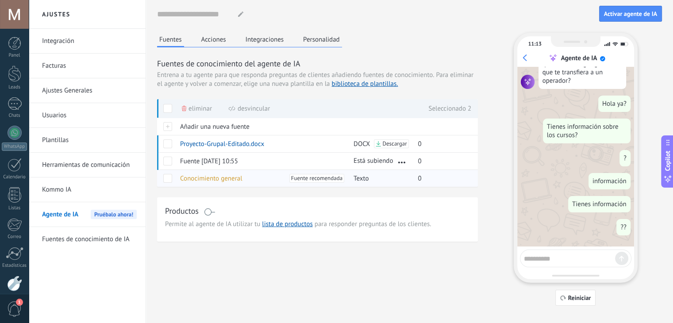
click at [170, 179] on span at bounding box center [167, 178] width 9 height 9
click at [568, 253] on textarea at bounding box center [569, 257] width 91 height 11
type textarea "**"
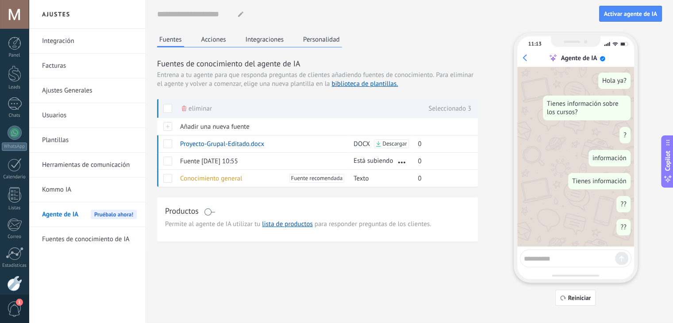
scroll to position [182, 0]
type textarea "**********"
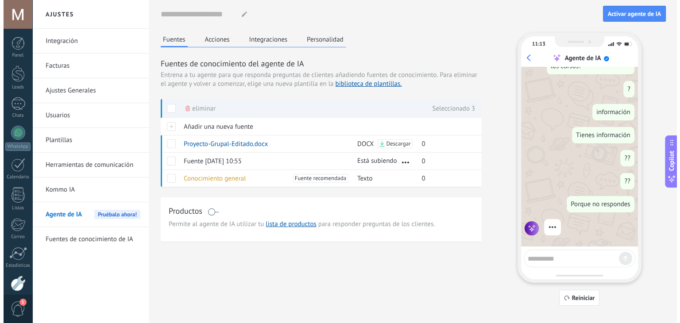
scroll to position [205, 0]
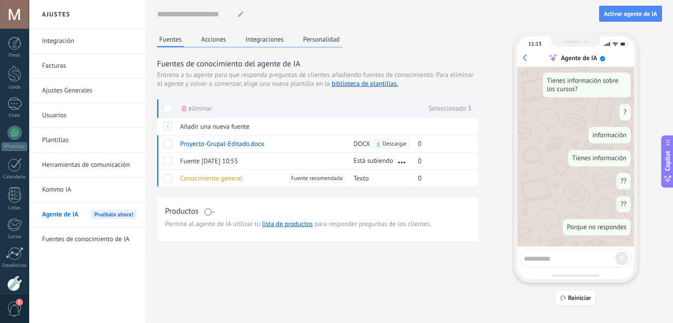
click at [112, 215] on span "Pruébalo ahora!" at bounding box center [114, 214] width 46 height 9
click at [79, 237] on link "Fuentes de conocimiento de IA" at bounding box center [89, 239] width 95 height 25
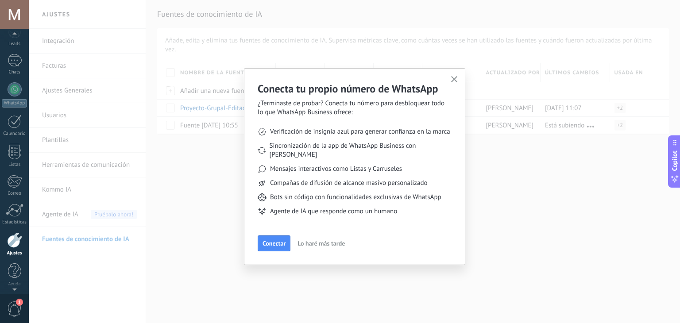
scroll to position [45, 0]
click at [274, 240] on span "Conectar" at bounding box center [273, 243] width 23 height 6
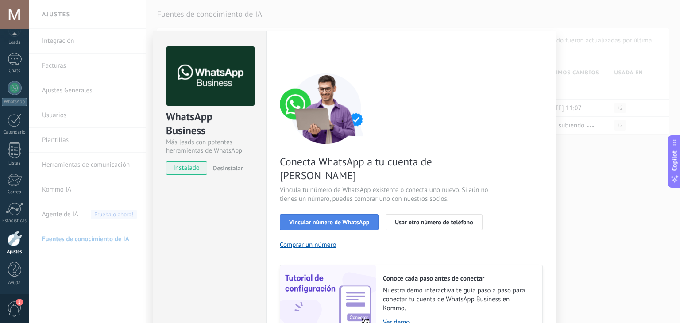
click at [320, 219] on span "Vincular número de WhatsApp" at bounding box center [329, 222] width 80 height 6
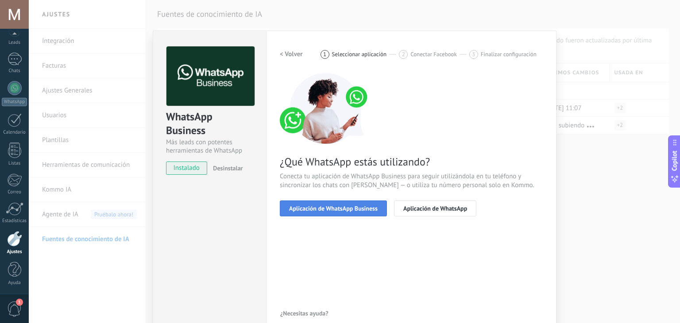
click at [328, 212] on button "Aplicación de WhatsApp Business" at bounding box center [333, 208] width 107 height 16
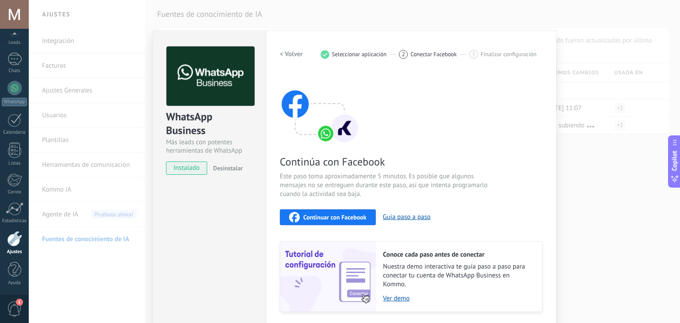
click at [193, 167] on span "instalado" at bounding box center [186, 168] width 40 height 13
click at [391, 299] on link "Ver demo" at bounding box center [458, 298] width 150 height 8
